Goal: Information Seeking & Learning: Learn about a topic

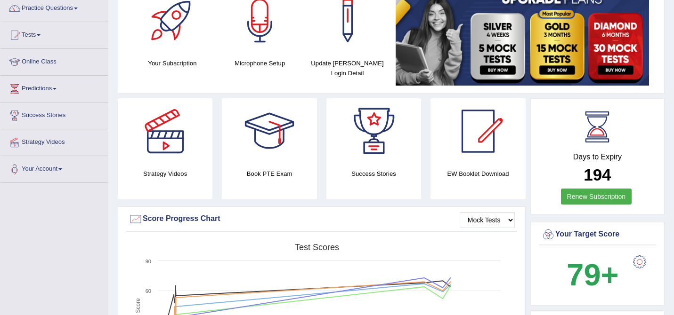
scroll to position [56, 0]
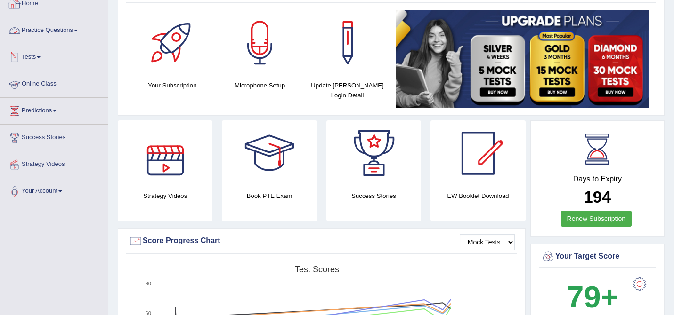
click at [63, 41] on li "Practice Questions Speaking Practice Read Aloud Repeat Sentence Describe Image …" at bounding box center [53, 30] width 107 height 27
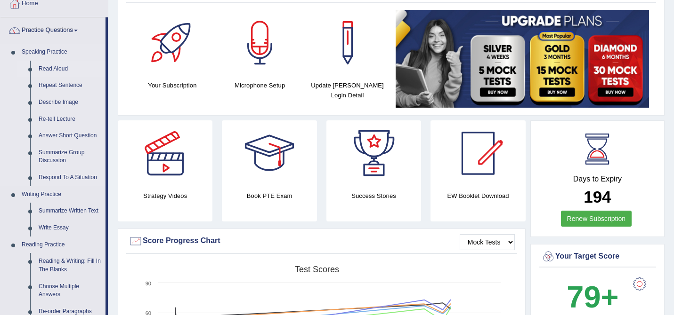
click at [63, 67] on link "Read Aloud" at bounding box center [69, 69] width 71 height 17
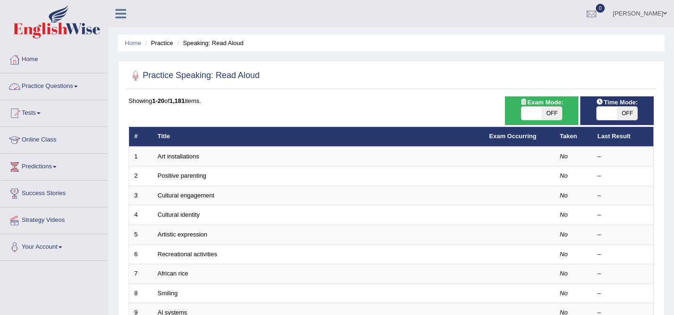
click at [528, 113] on span at bounding box center [531, 113] width 20 height 13
checkbox input "true"
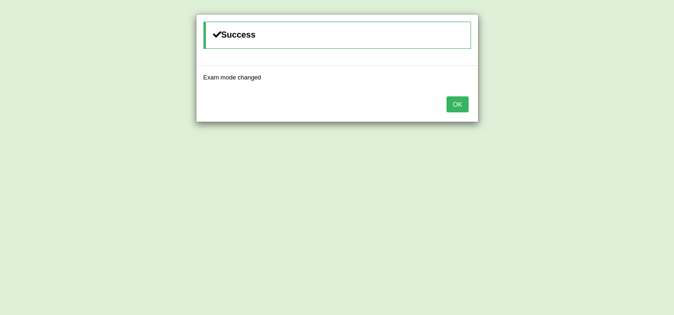
click at [456, 105] on button "OK" at bounding box center [457, 105] width 22 height 16
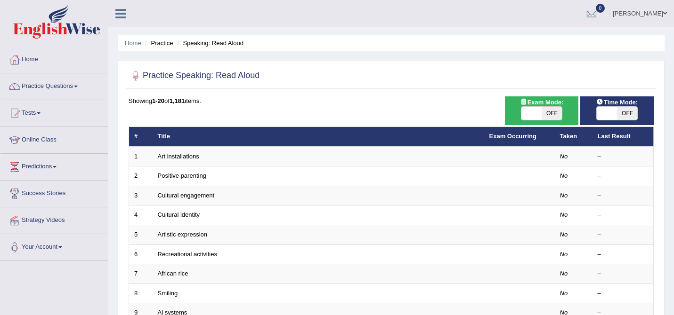
click at [605, 112] on span at bounding box center [607, 113] width 20 height 13
checkbox input "true"
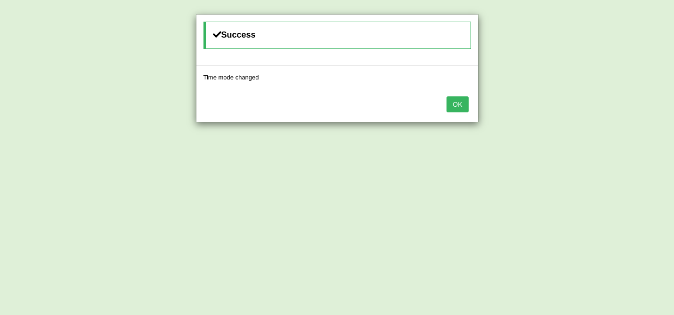
click at [457, 105] on button "OK" at bounding box center [457, 105] width 22 height 16
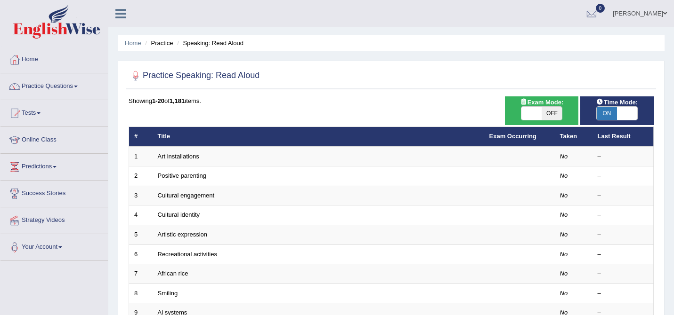
click at [540, 113] on span at bounding box center [531, 113] width 20 height 13
checkbox input "true"
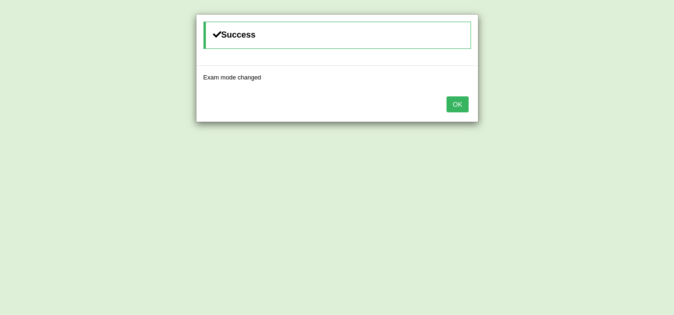
click at [454, 109] on button "OK" at bounding box center [457, 105] width 22 height 16
